Goal: Answer question/provide support

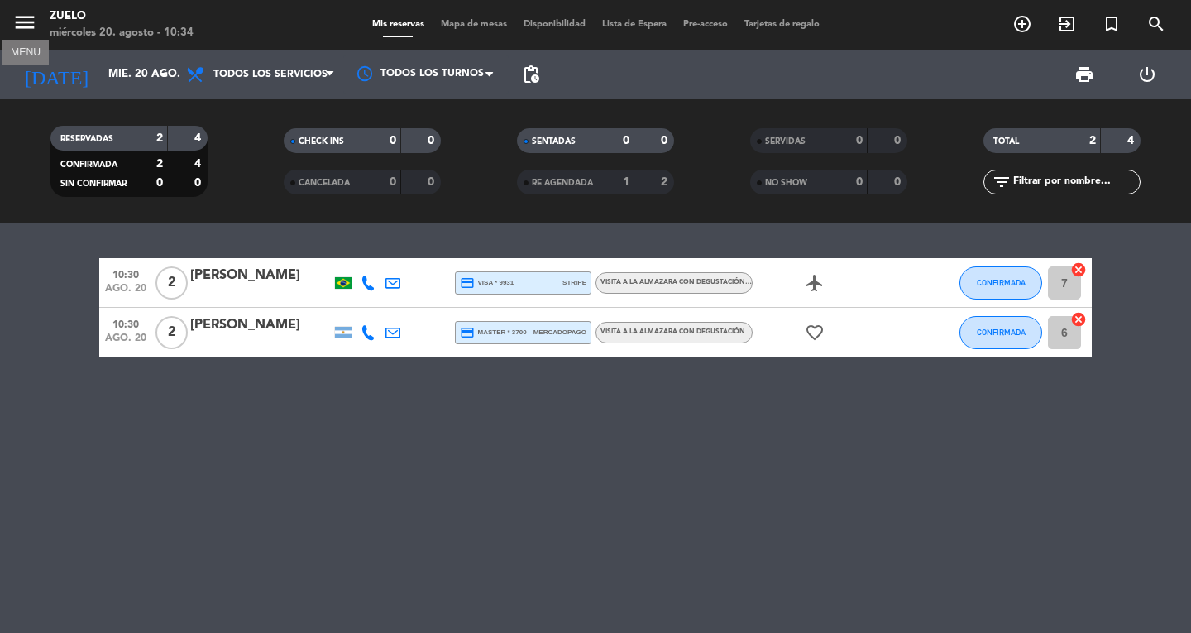
click at [22, 22] on icon "menu" at bounding box center [24, 22] width 25 height 25
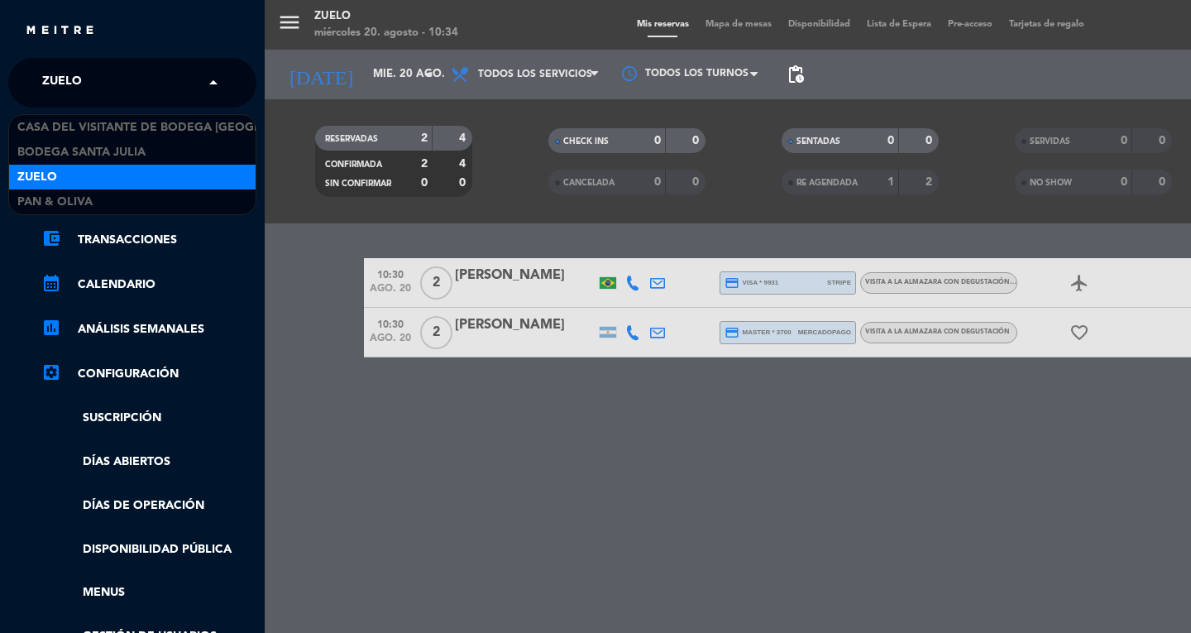
click at [179, 89] on input "text" at bounding box center [134, 83] width 202 height 36
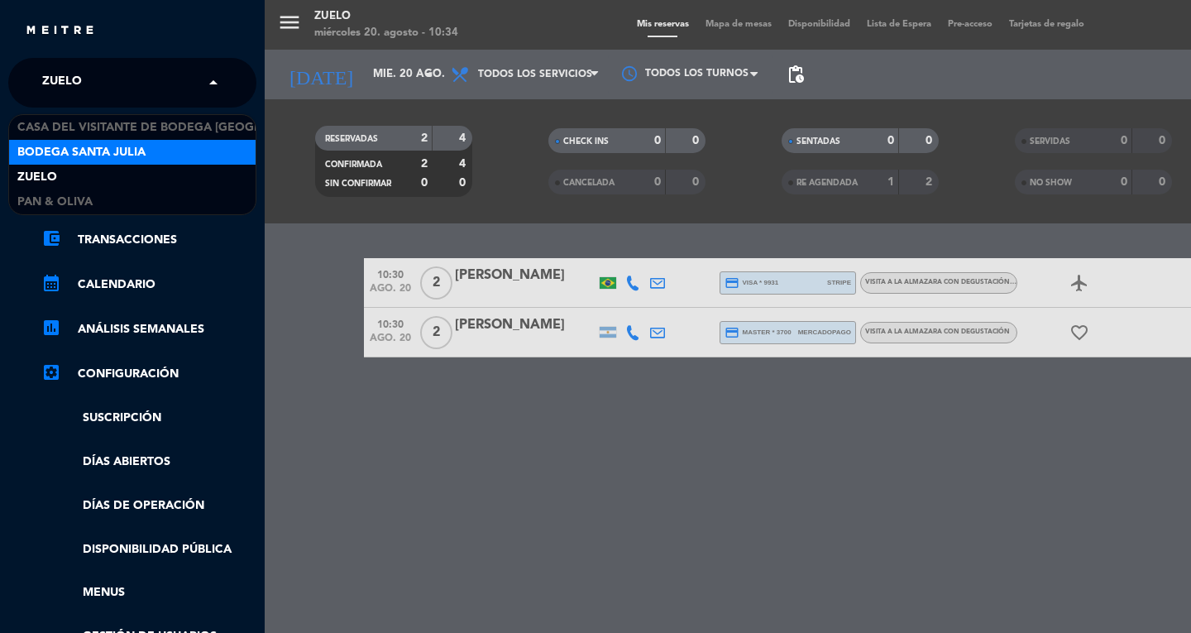
click at [142, 146] on span "Bodega Santa Julia" at bounding box center [81, 152] width 128 height 19
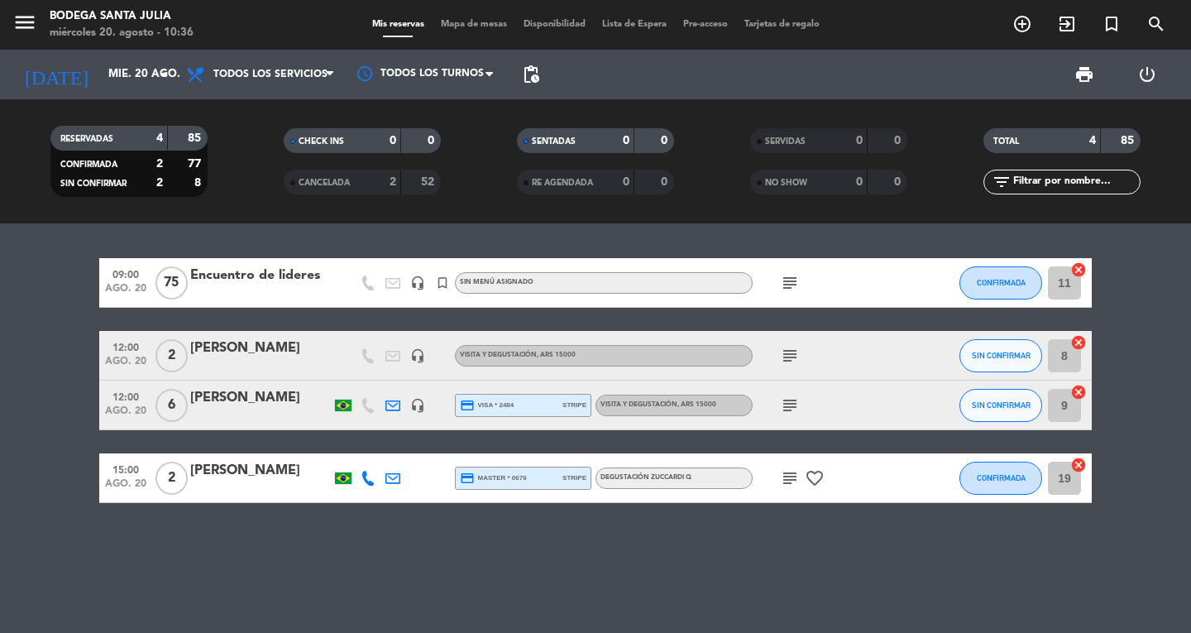
click at [419, 285] on icon "headset_mic" at bounding box center [417, 283] width 15 height 15
click at [417, 345] on div "headset_mic" at bounding box center [417, 355] width 25 height 49
click at [421, 357] on icon "headset_mic" at bounding box center [417, 355] width 15 height 15
click at [419, 400] on icon "headset_mic" at bounding box center [417, 405] width 15 height 15
click at [430, 566] on div "09:00 ago. 20 75 Encuentro de lideres headset_mic turned_in_not Sin menú asigna…" at bounding box center [595, 428] width 1191 height 410
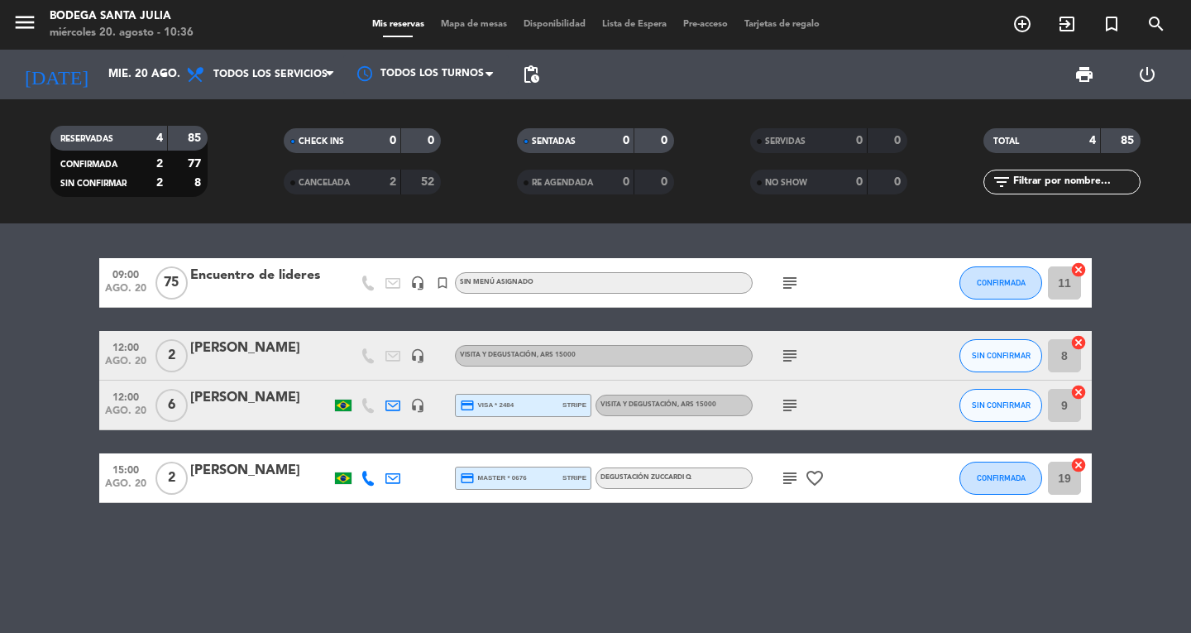
click at [1112, 585] on div "09:00 ago. 20 75 Encuentro de lideres headset_mic turned_in_not Sin menú asigna…" at bounding box center [595, 428] width 1191 height 410
drag, startPoint x: 865, startPoint y: 624, endPoint x: 840, endPoint y: 631, distance: 25.9
click at [865, 624] on div "09:00 ago. 20 75 Encuentro de lideres headset_mic turned_in_not Sin menú asigna…" at bounding box center [595, 428] width 1191 height 410
